Goal: Transaction & Acquisition: Purchase product/service

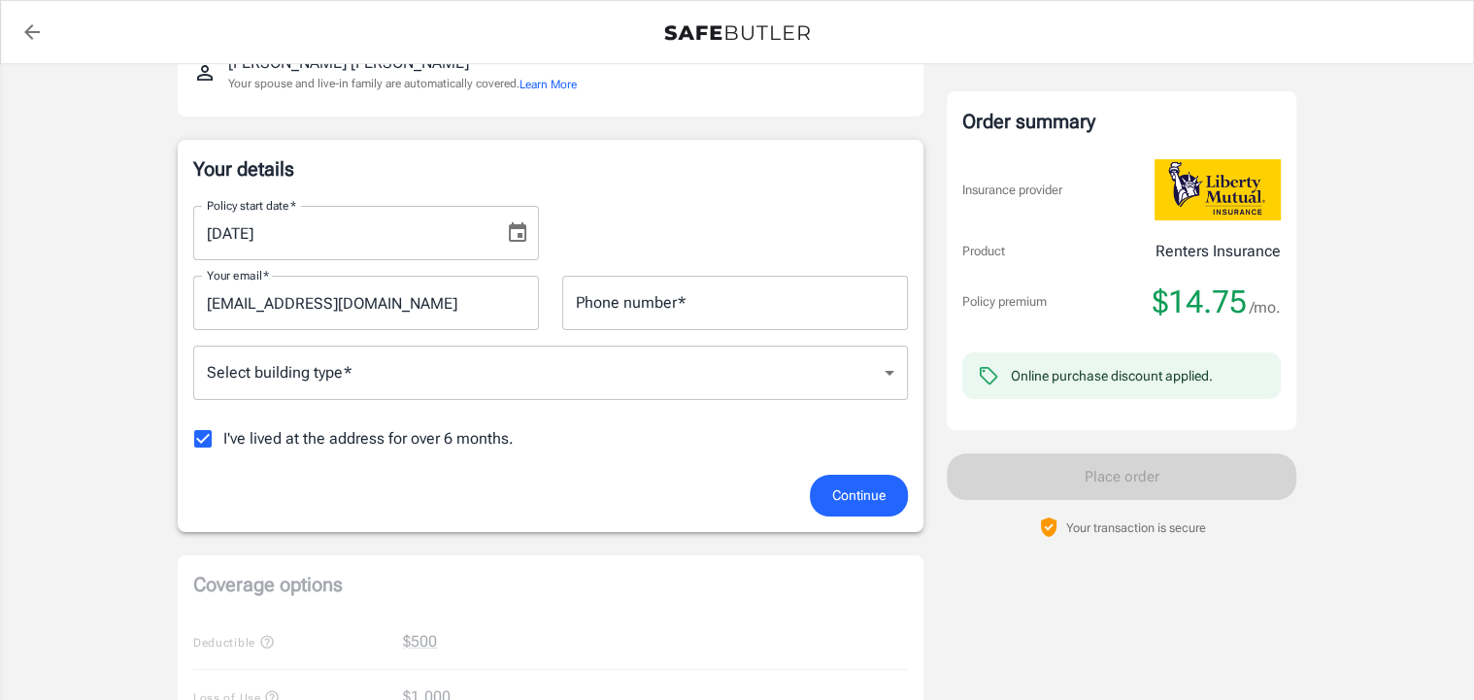
scroll to position [237, 0]
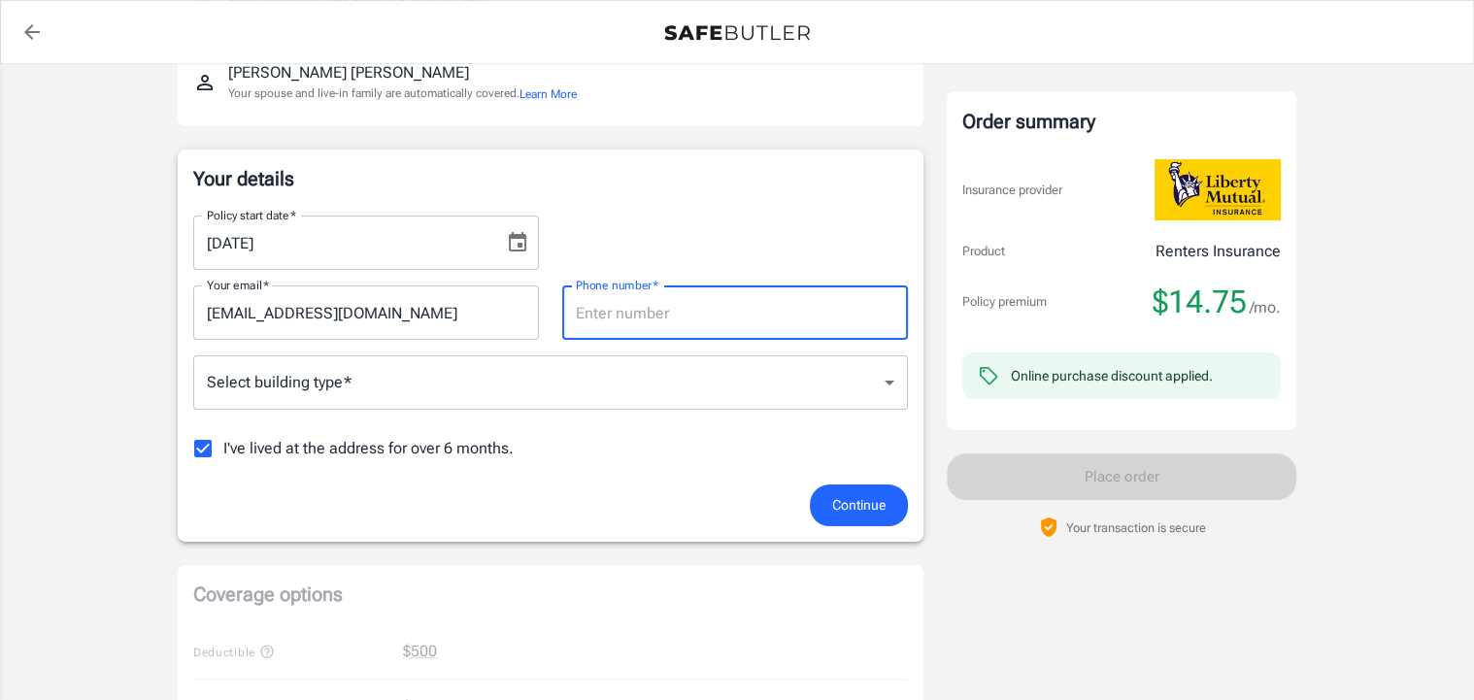
click at [877, 340] on input "Phone number   *" at bounding box center [735, 313] width 346 height 54
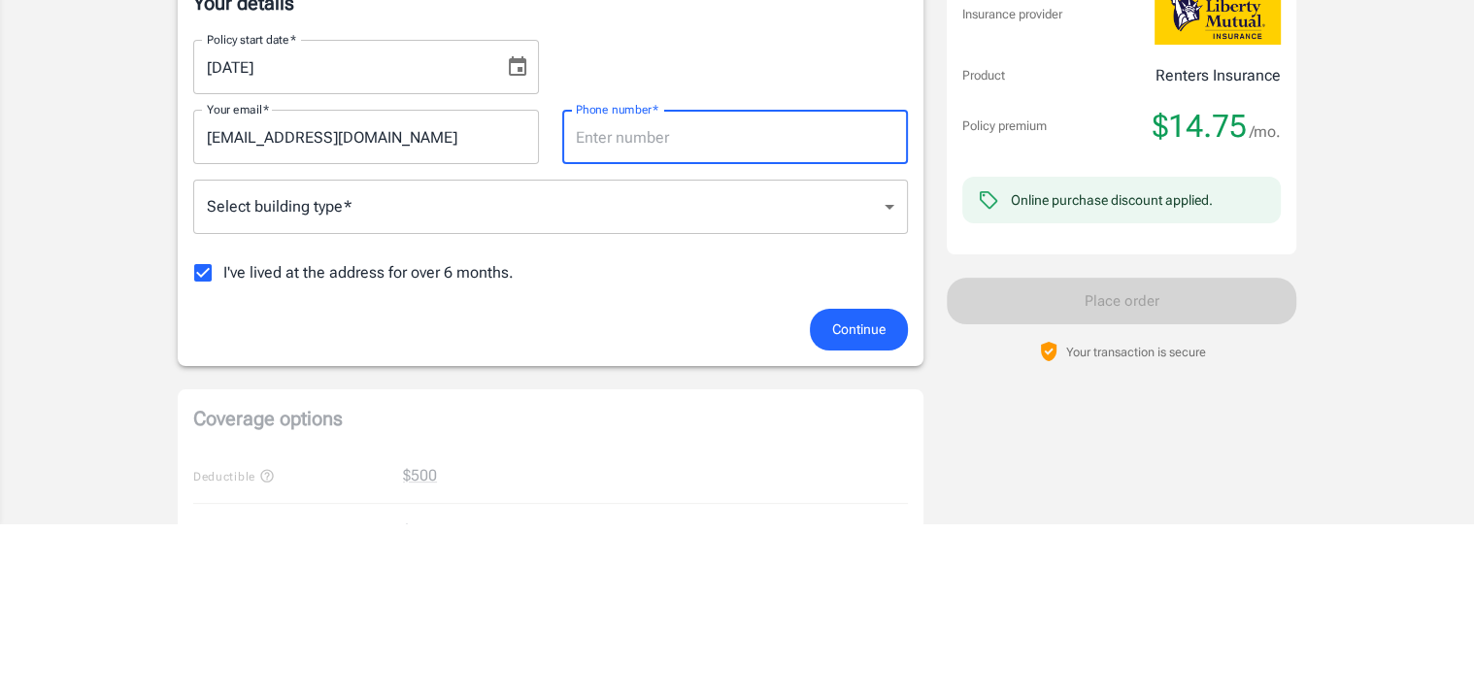
type input "2103483750"
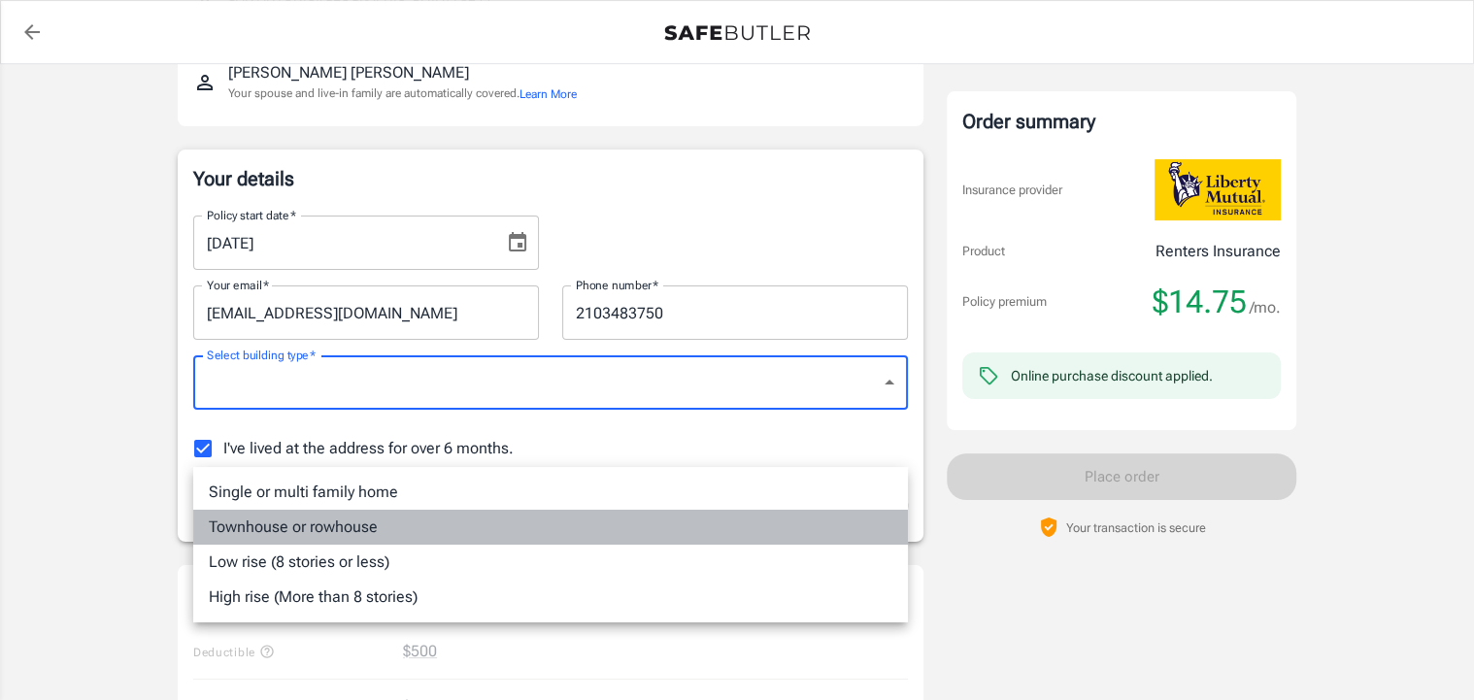
click at [379, 535] on li "Townhouse or rowhouse" at bounding box center [550, 527] width 715 height 35
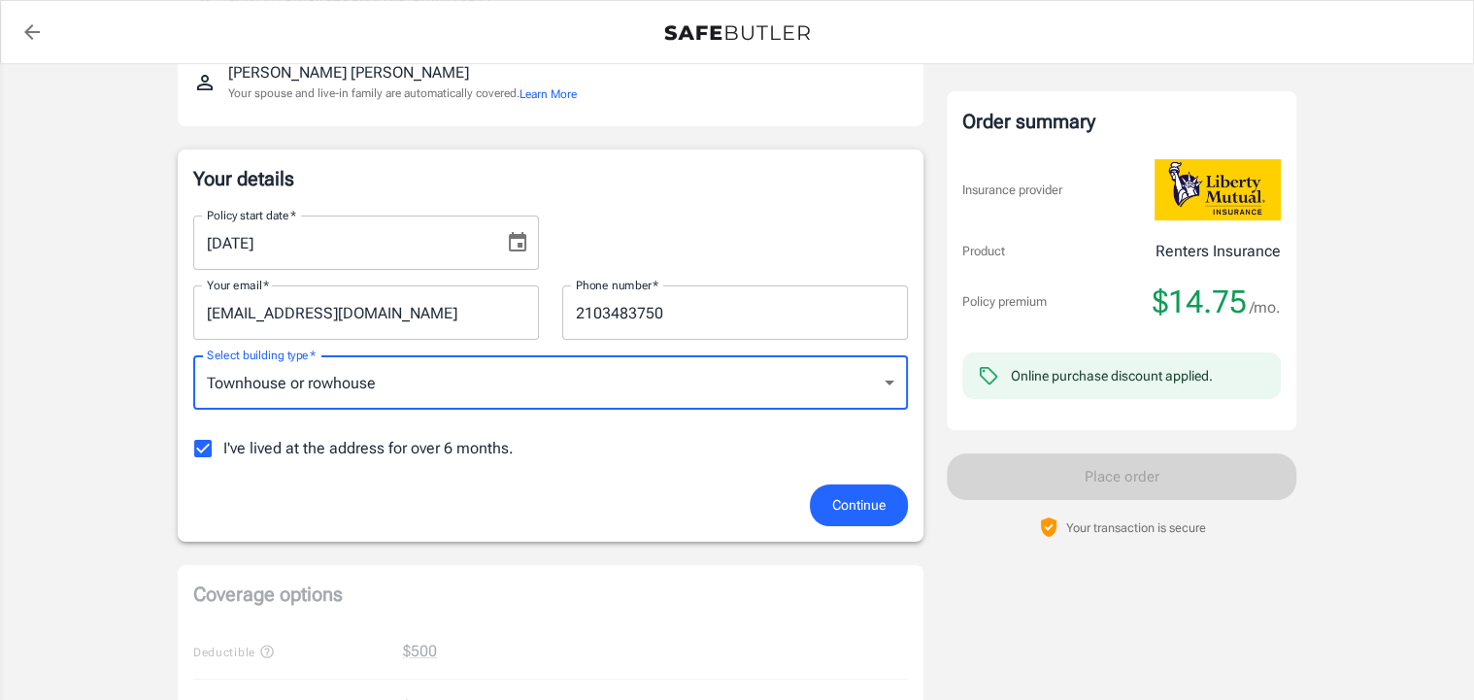
type input "townhouse"
click at [881, 518] on span "Continue" at bounding box center [858, 505] width 53 height 24
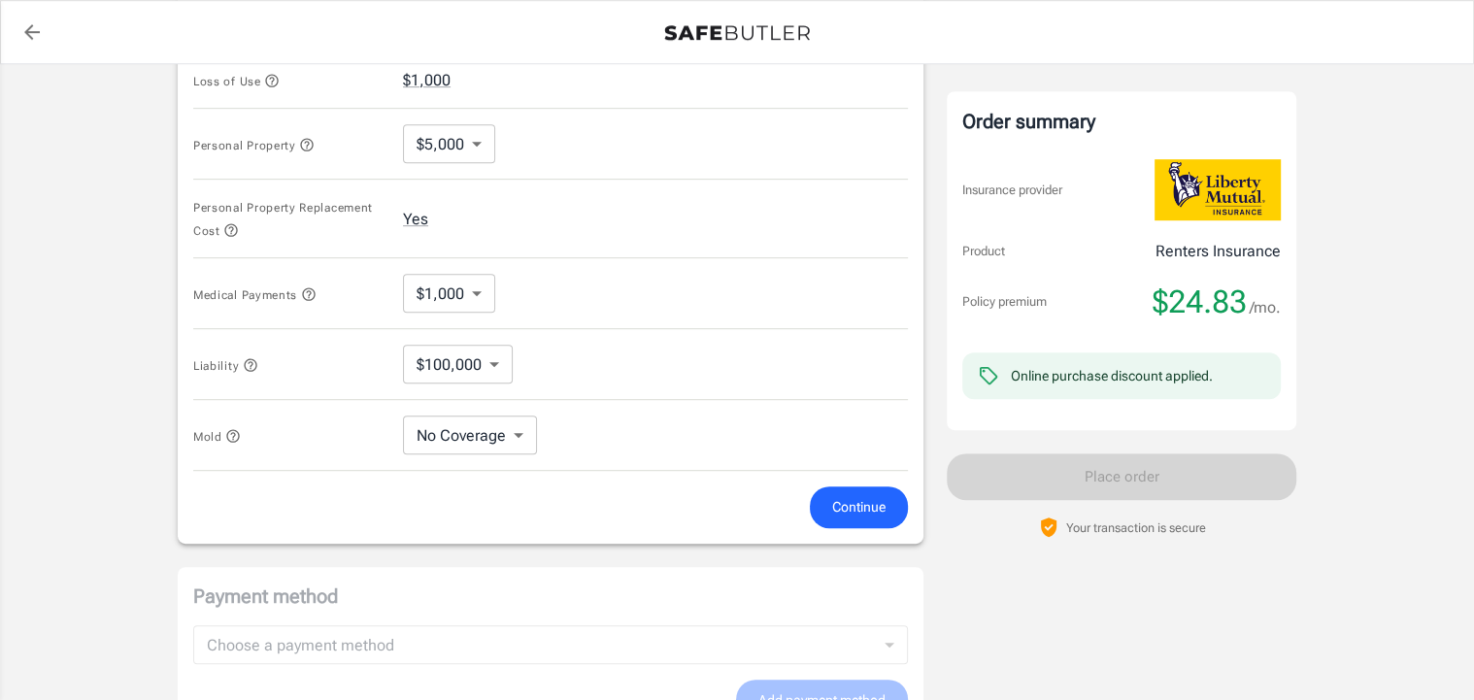
scroll to position [897, 0]
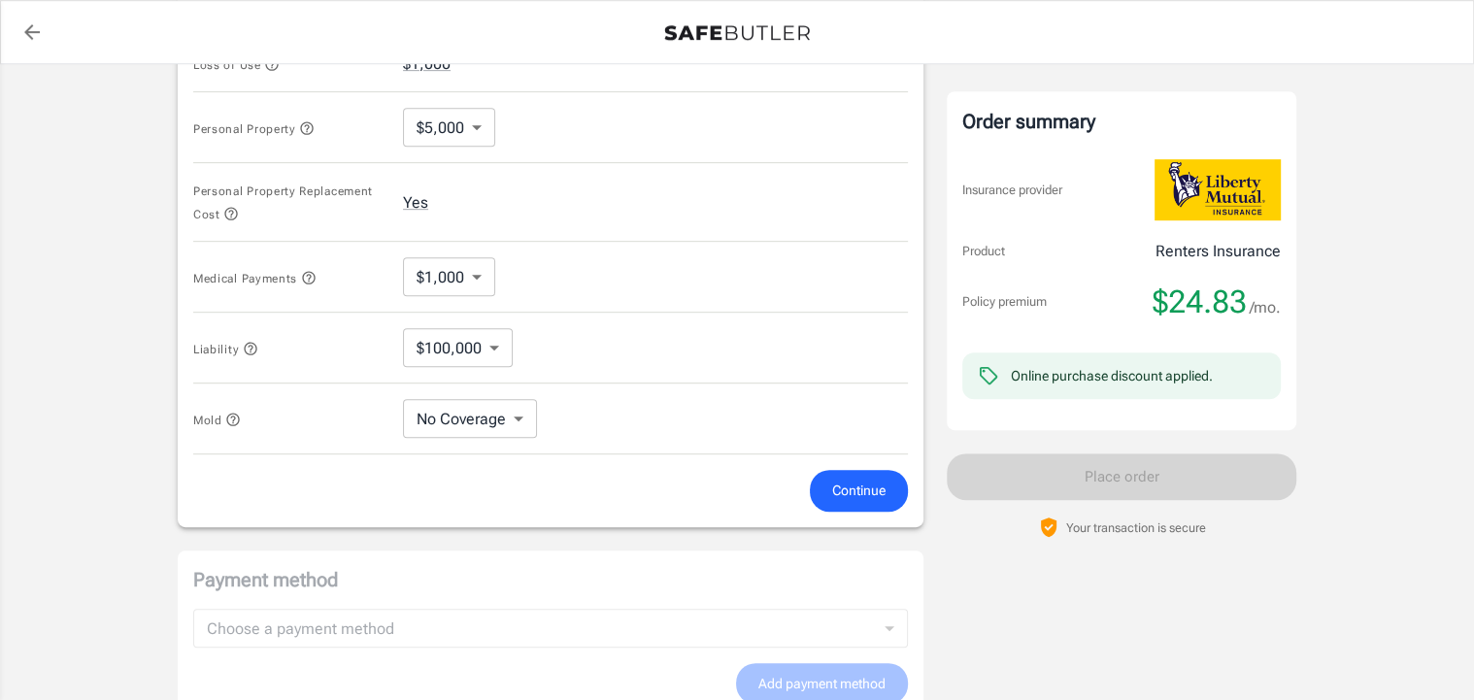
click at [514, 488] on body "Policy premium $ 24.83 /mo Liberty Mutual Renters Insurance [STREET_ADDRESS] Yo…" at bounding box center [737, 65] width 1474 height 1925
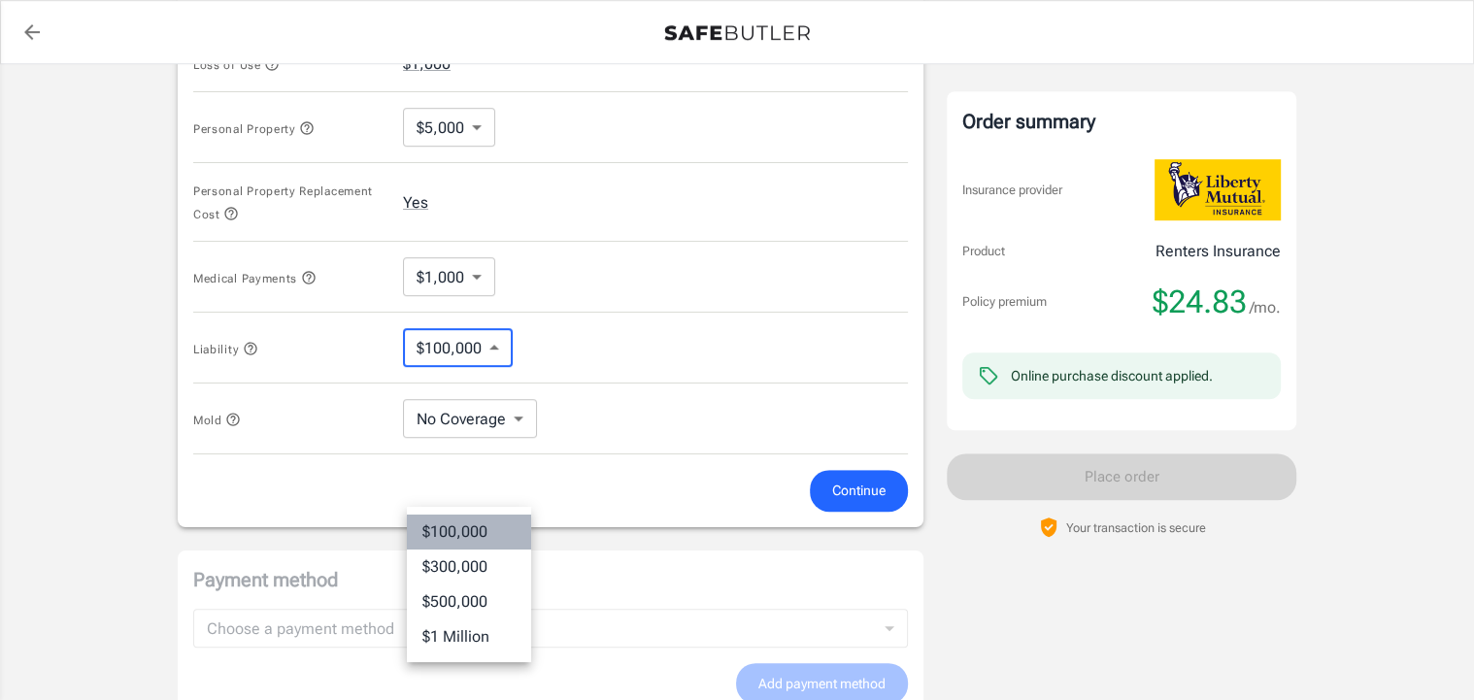
click at [493, 525] on li "$100,000" at bounding box center [469, 532] width 124 height 35
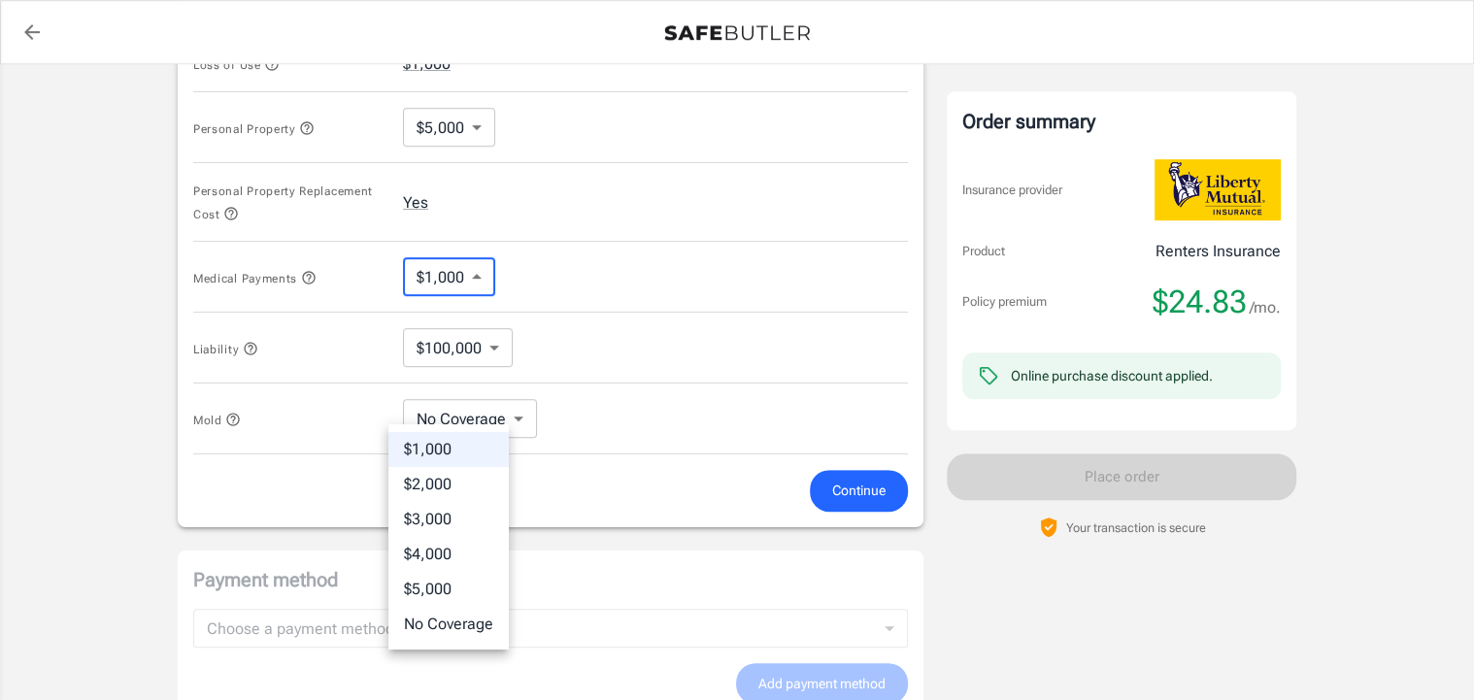
click at [490, 412] on body "Policy premium $ 24.83 /mo Liberty Mutual Renters Insurance [STREET_ADDRESS] Yo…" at bounding box center [737, 65] width 1474 height 1925
click at [490, 412] on div at bounding box center [737, 350] width 1474 height 700
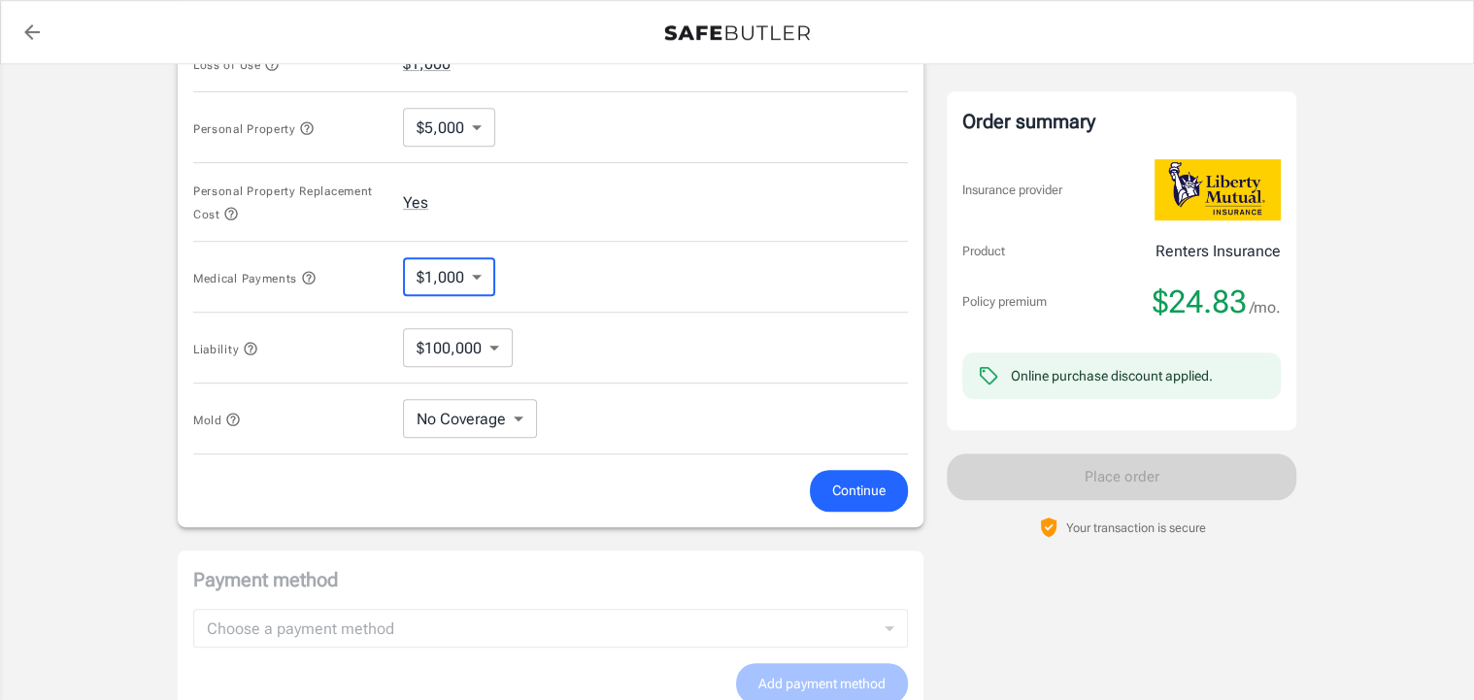
click at [239, 221] on icon "button" at bounding box center [231, 214] width 16 height 16
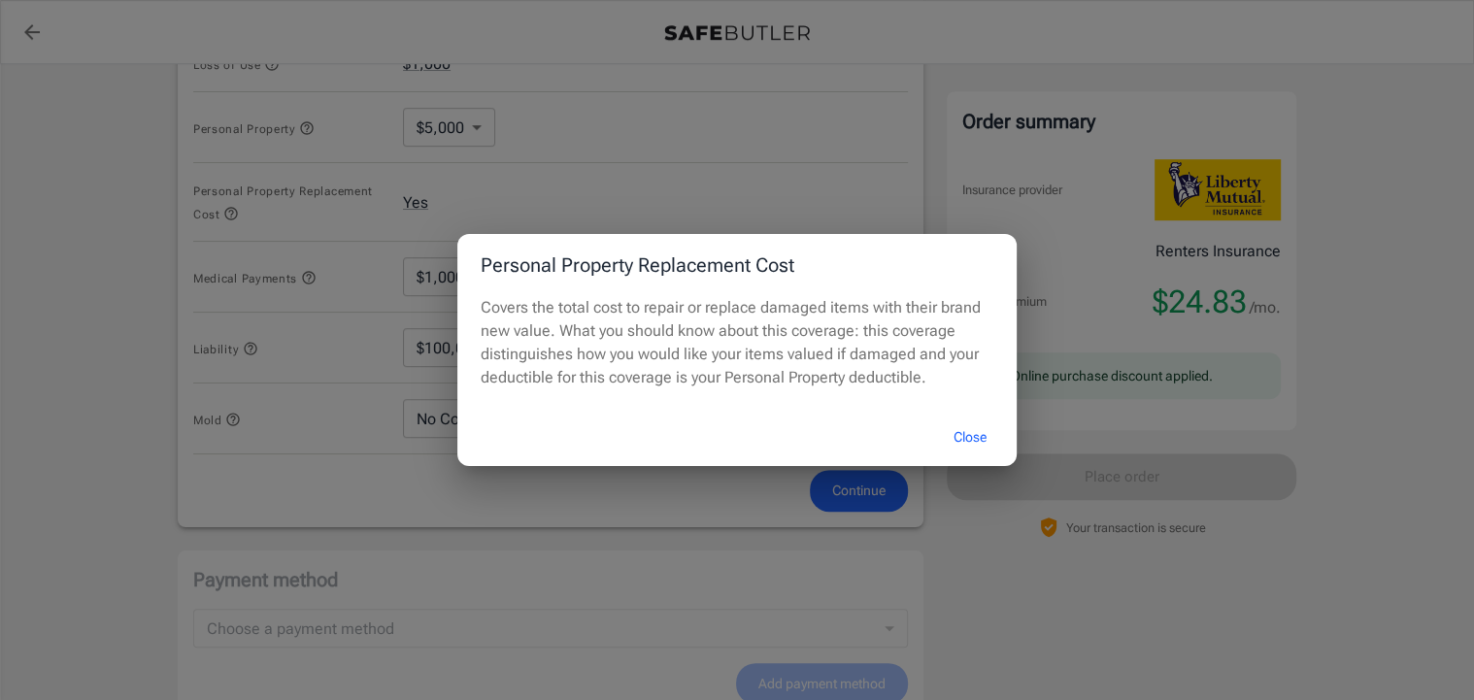
click at [974, 458] on button "Close" at bounding box center [970, 438] width 78 height 42
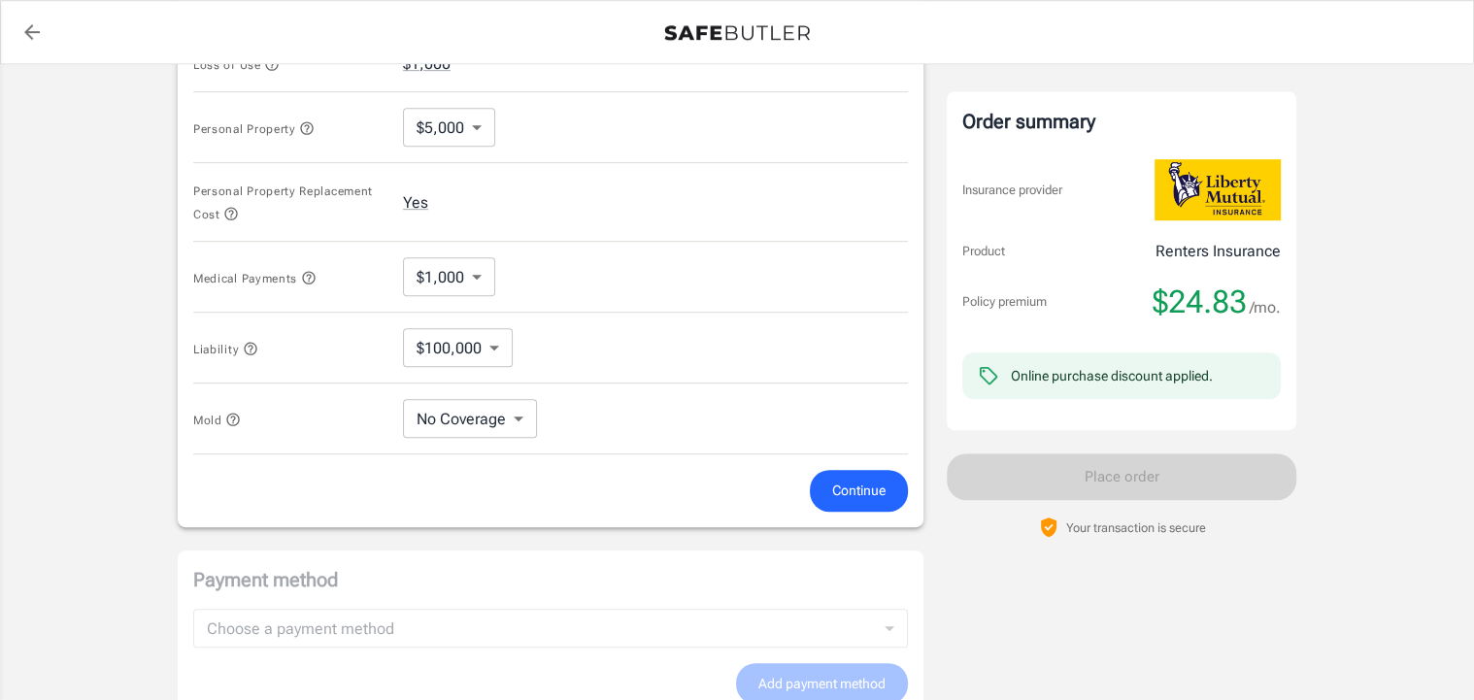
click at [479, 244] on body "Policy premium $ 24.83 /mo Liberty Mutual Renters Insurance [STREET_ADDRESS] Yo…" at bounding box center [737, 65] width 1474 height 1925
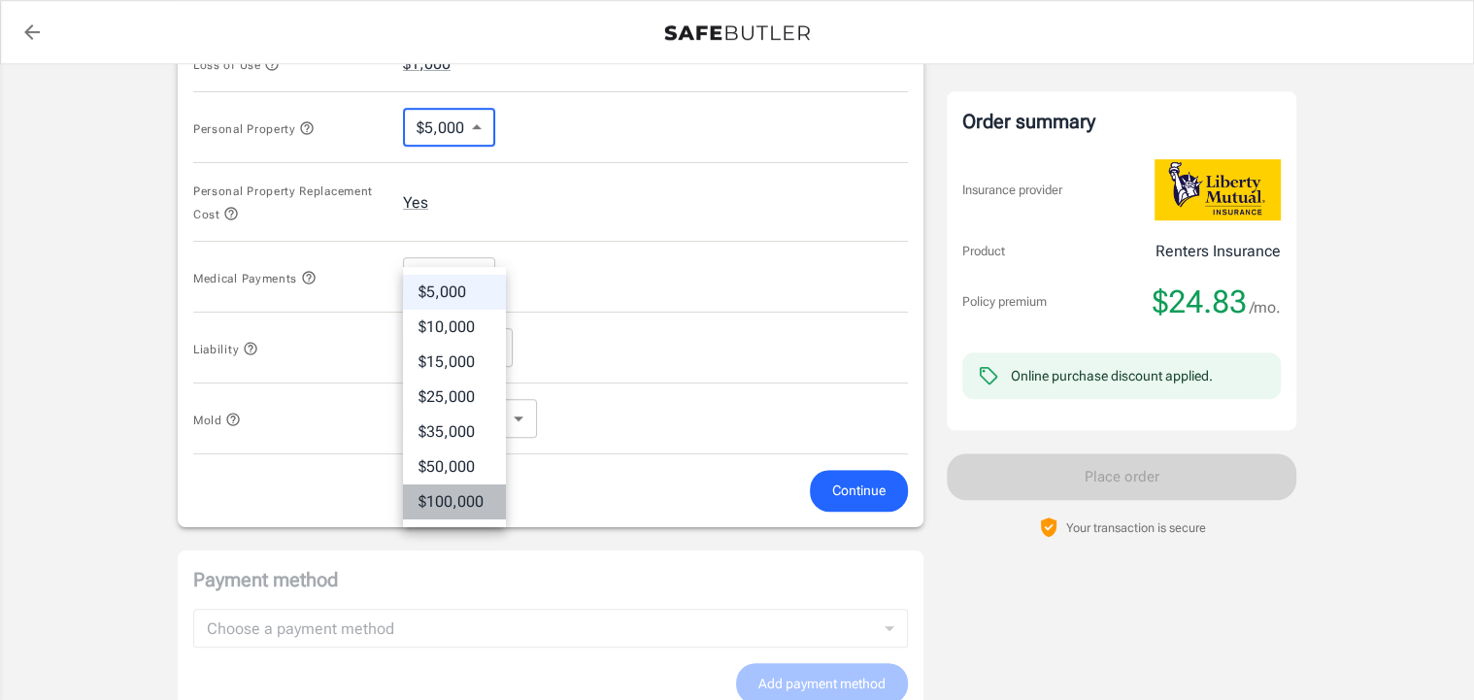
click at [453, 520] on li "$100,000" at bounding box center [454, 502] width 103 height 35
type input "100000"
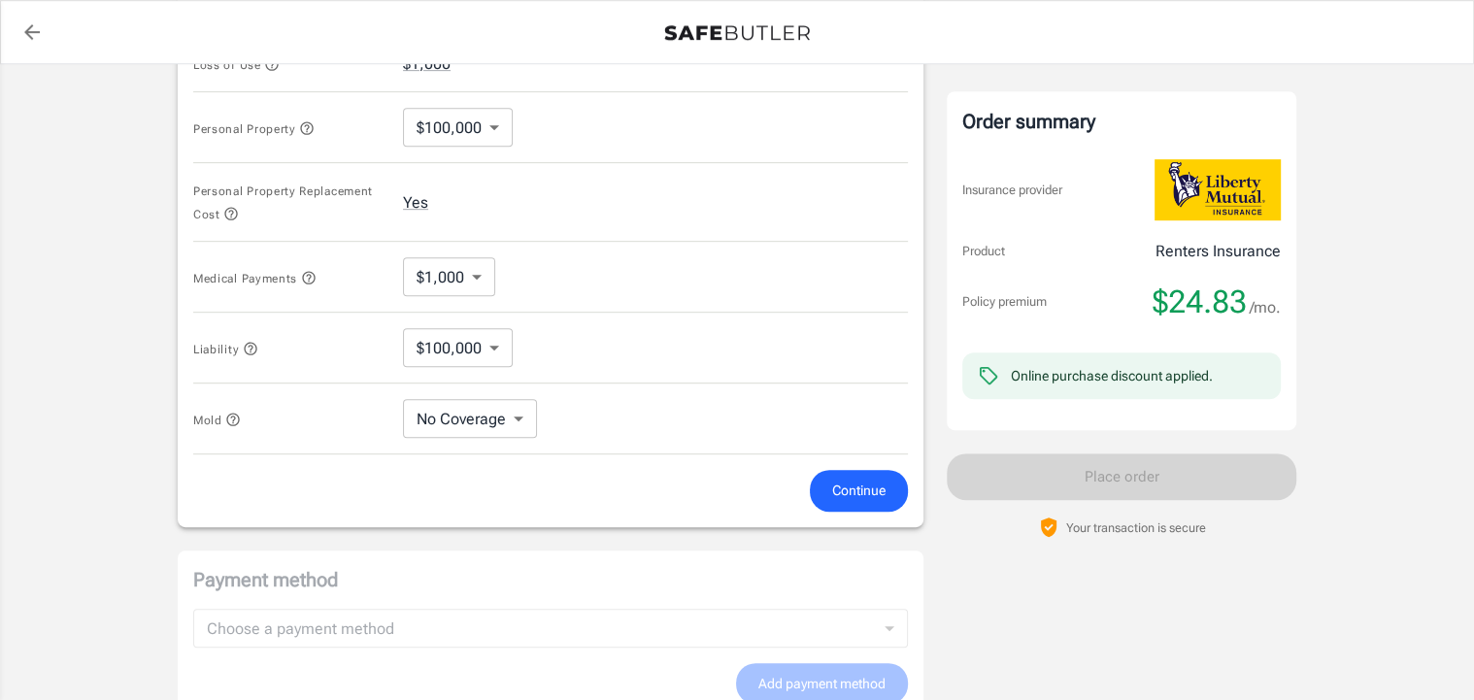
click at [275, 17] on icon "button" at bounding box center [267, 9] width 16 height 16
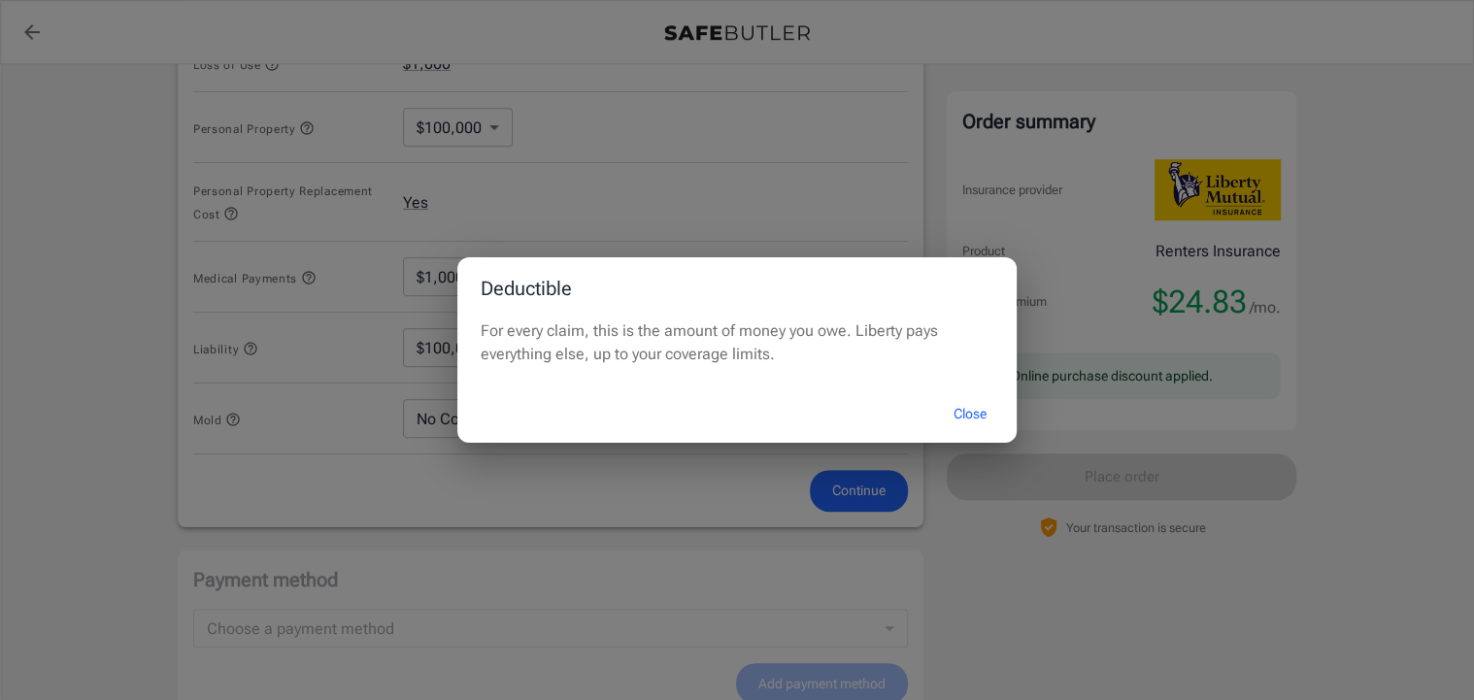
click at [287, 115] on div "Deductible For every claim, this is the amount of money you owe. Liberty pays e…" at bounding box center [737, 350] width 1474 height 700
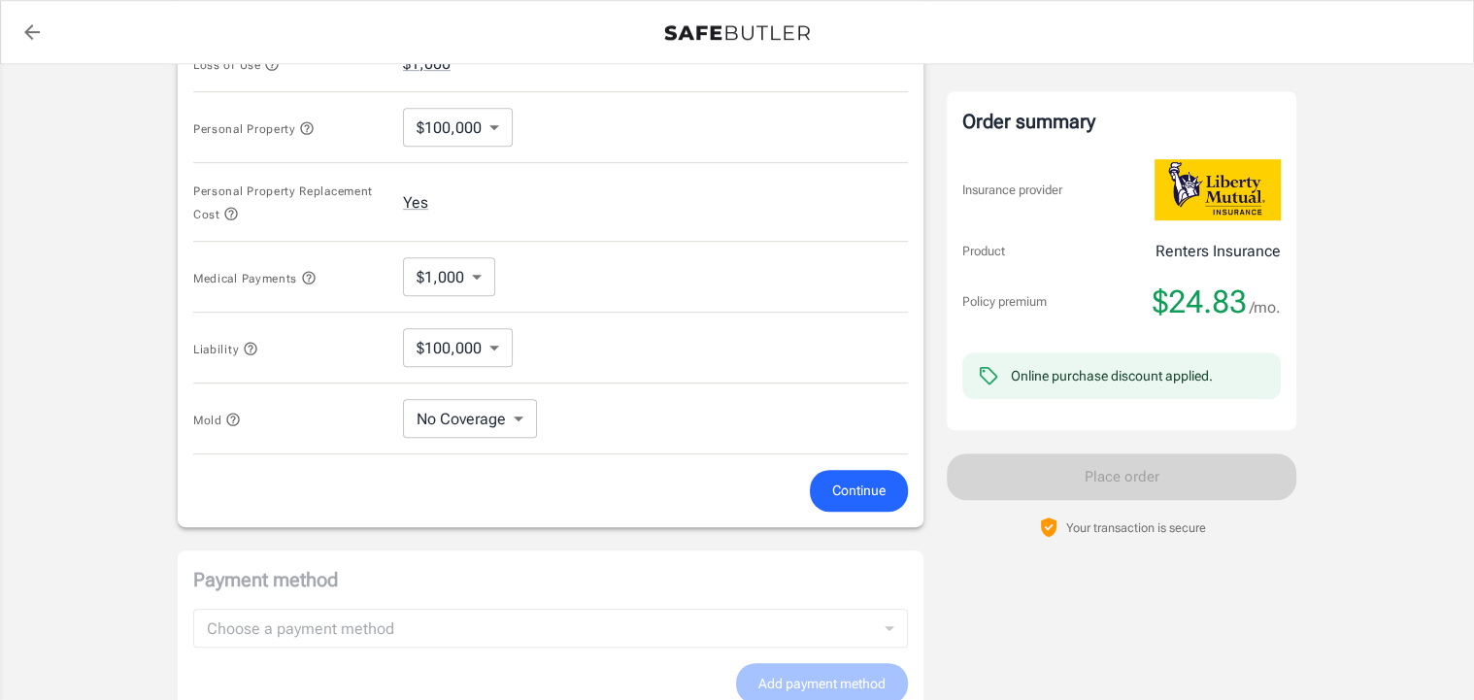
click at [275, 17] on icon "button" at bounding box center [267, 9] width 16 height 16
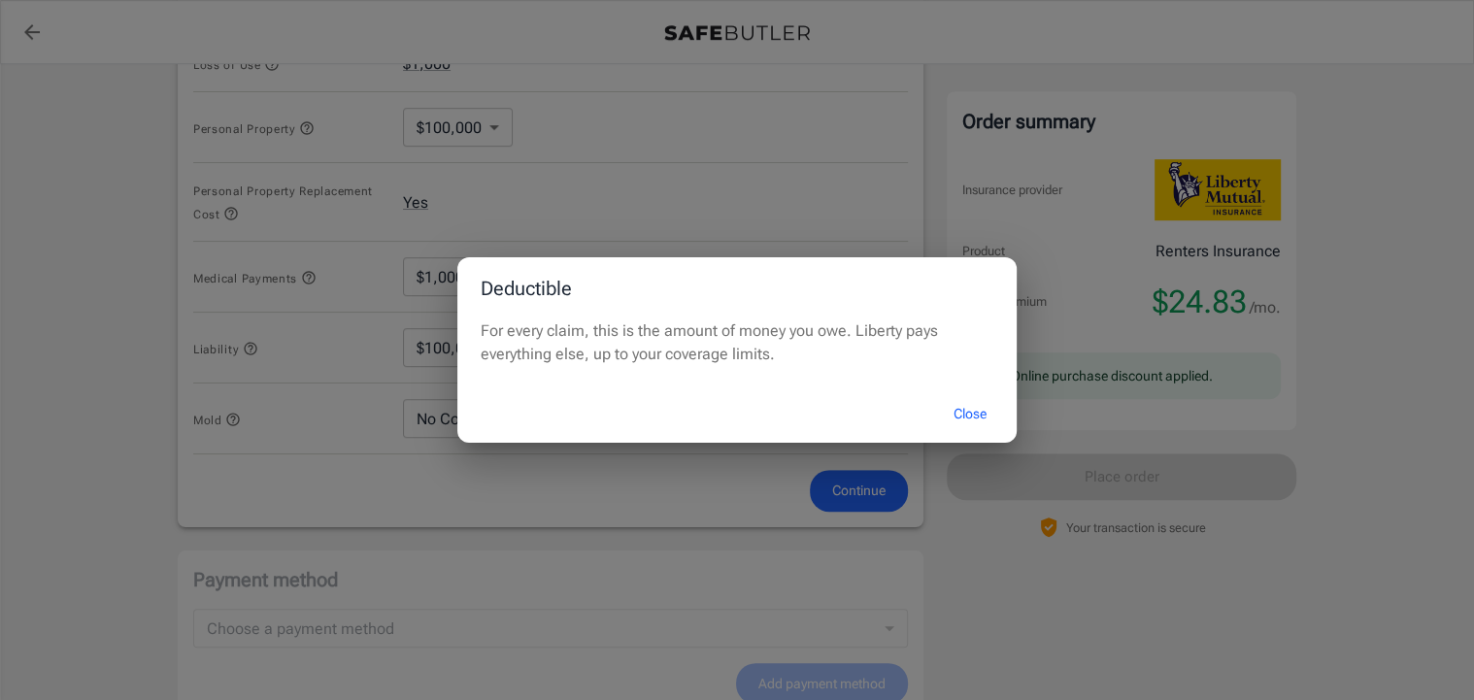
click at [287, 115] on div "Deductible For every claim, this is the amount of money you owe. Liberty pays e…" at bounding box center [737, 350] width 1474 height 700
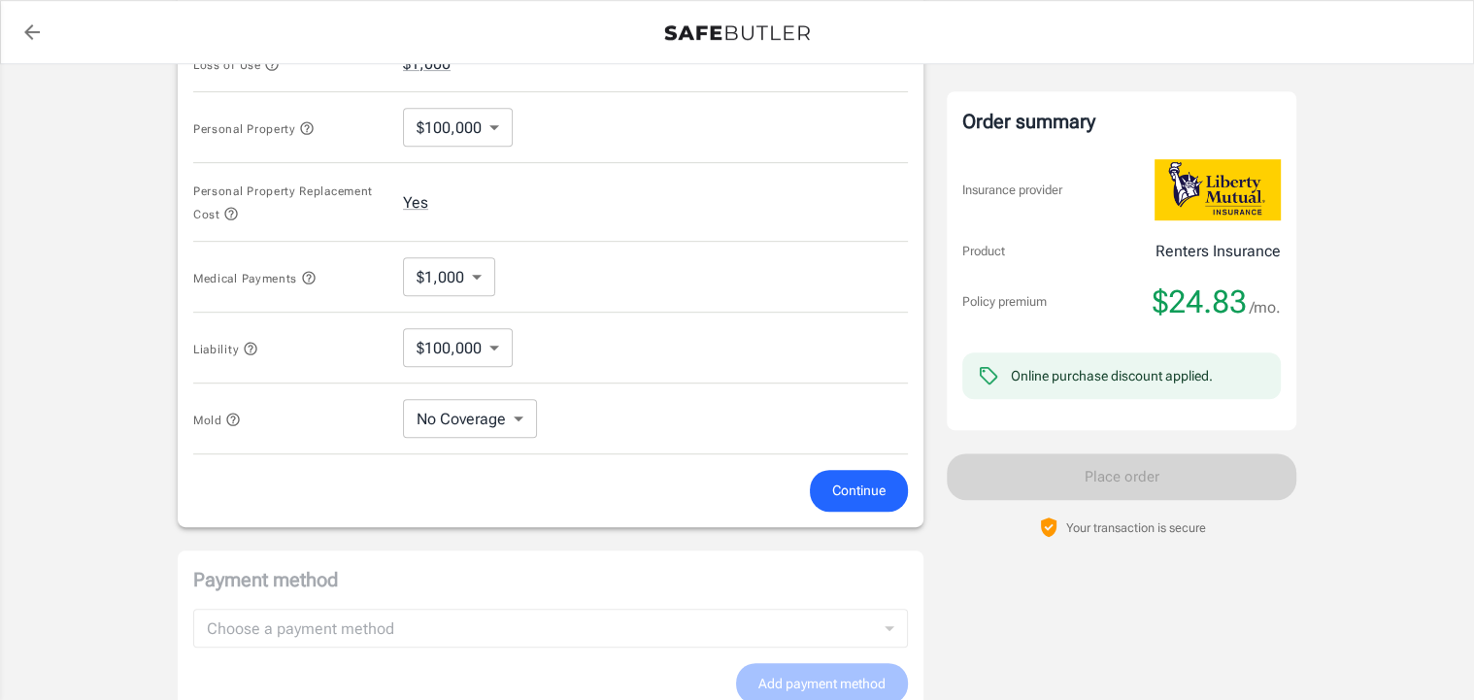
click at [280, 72] on icon "button" at bounding box center [272, 64] width 16 height 16
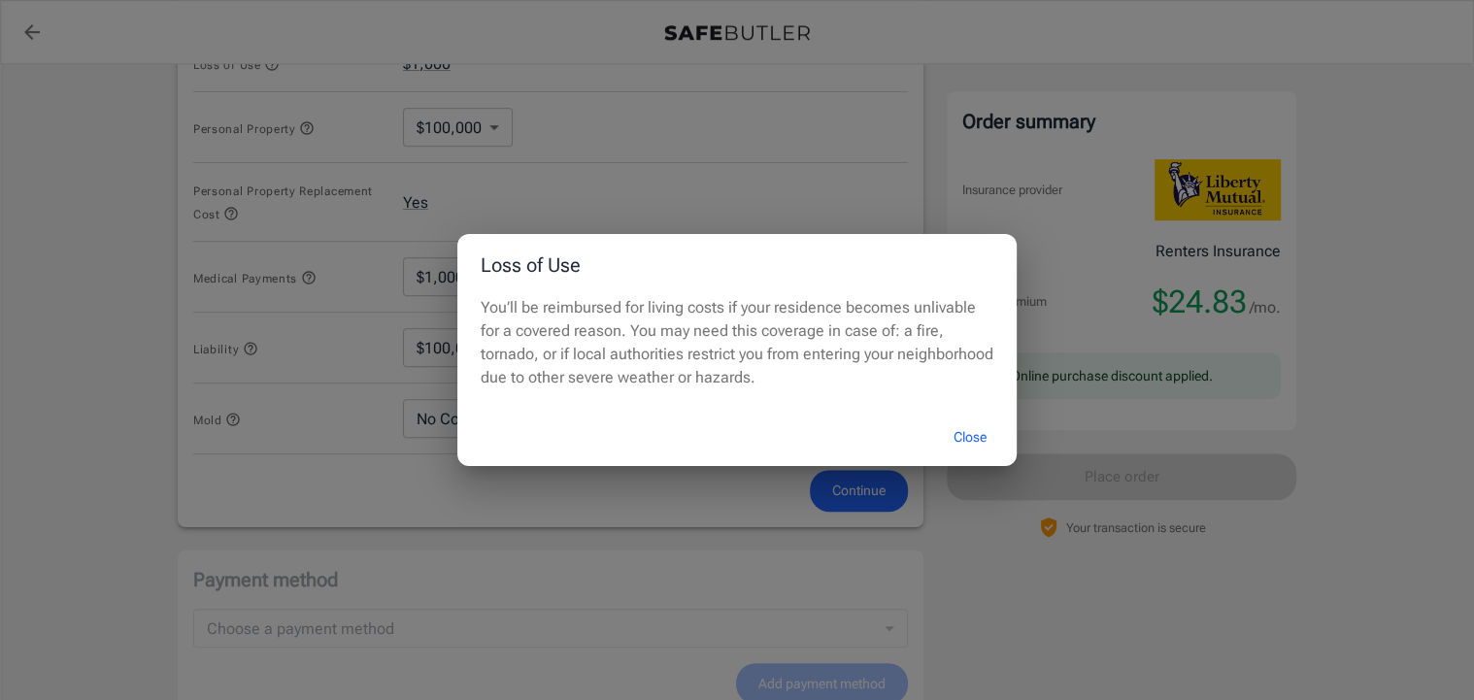
click at [290, 177] on div "Loss of Use You’ll be reimbursed for living costs if your residence becomes unl…" at bounding box center [737, 350] width 1474 height 700
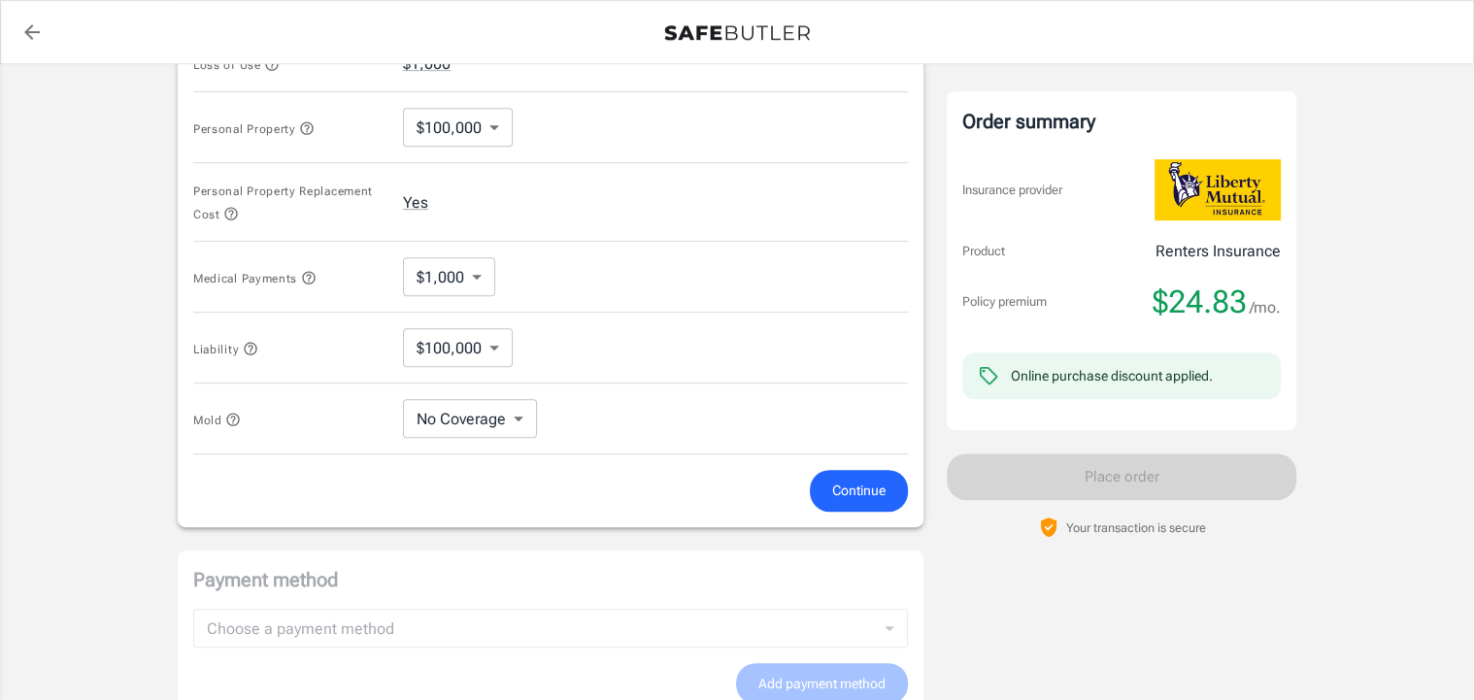
click at [844, 503] on span "Continue" at bounding box center [858, 491] width 53 height 24
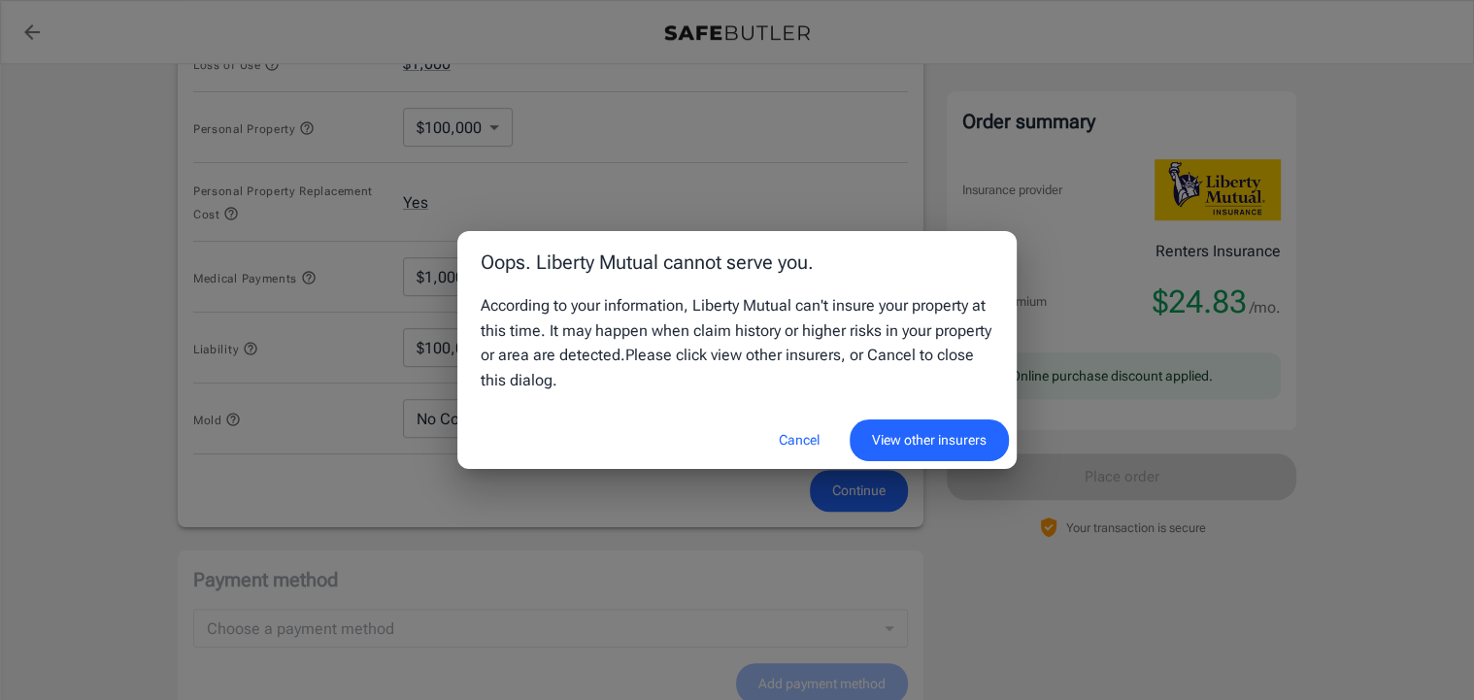
click at [908, 458] on button "View other insurers" at bounding box center [929, 441] width 159 height 42
